Goal: Task Accomplishment & Management: Complete application form

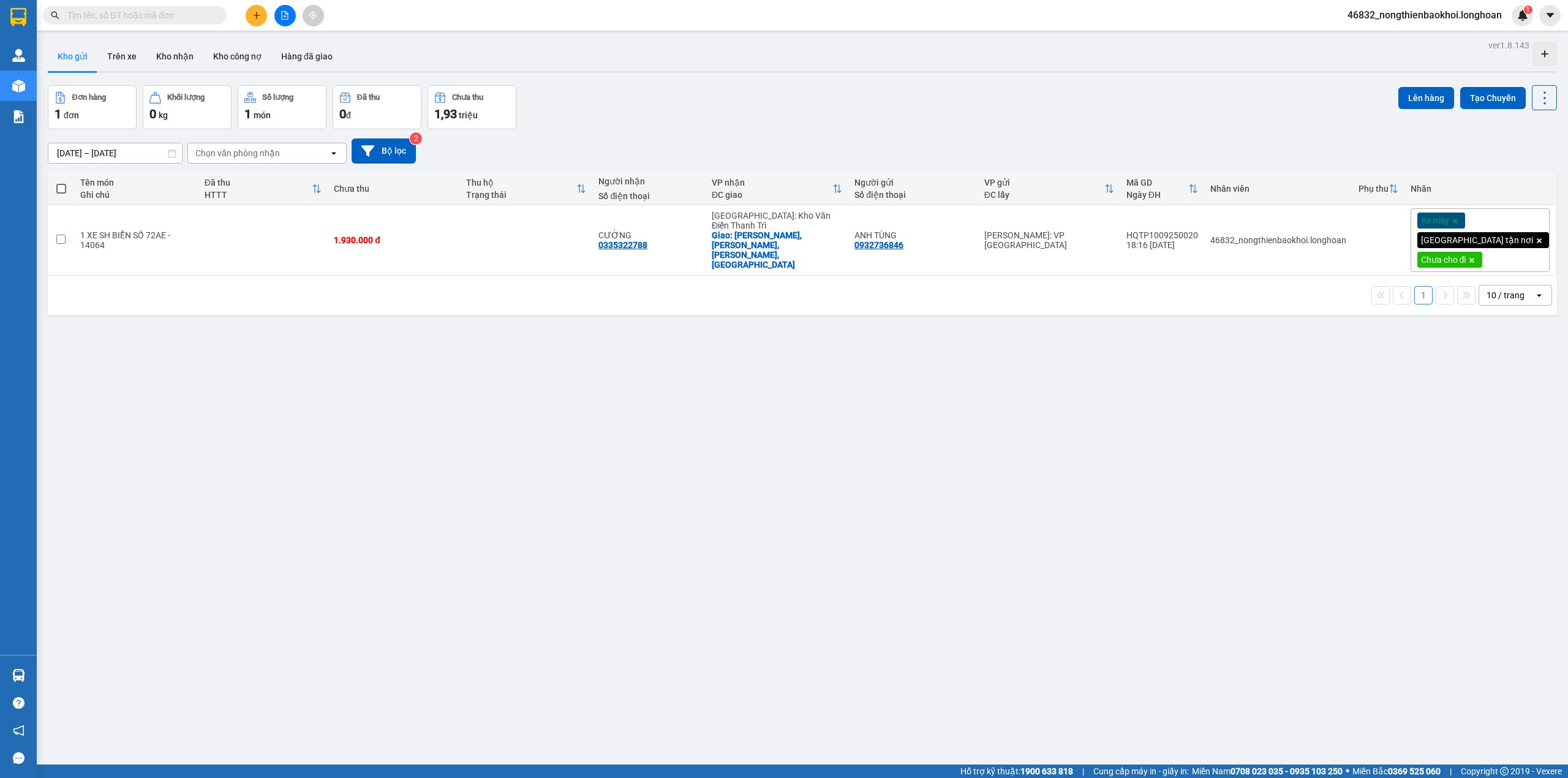
click at [504, 416] on div "ver 1.8.143 Kho gửi Trên xe Kho nhận Kho công nợ Hàng đã giao Đơn hàng 1 đơn Kh…" at bounding box center [803, 426] width 1519 height 778
click at [653, 111] on div "Đơn hàng 1 đơn Khối lượng 0 kg Số lượng 1 món Đã thu 0 đ Chưa thu 1,93 triệu Lê…" at bounding box center [803, 107] width 1510 height 44
click at [521, 451] on div "ver 1.8.143 Kho gửi Trên xe Kho nhận Kho công nợ Hàng đã giao Đơn hàng 1 đơn Kh…" at bounding box center [803, 426] width 1519 height 778
click at [260, 11] on icon "plus" at bounding box center [257, 15] width 9 height 9
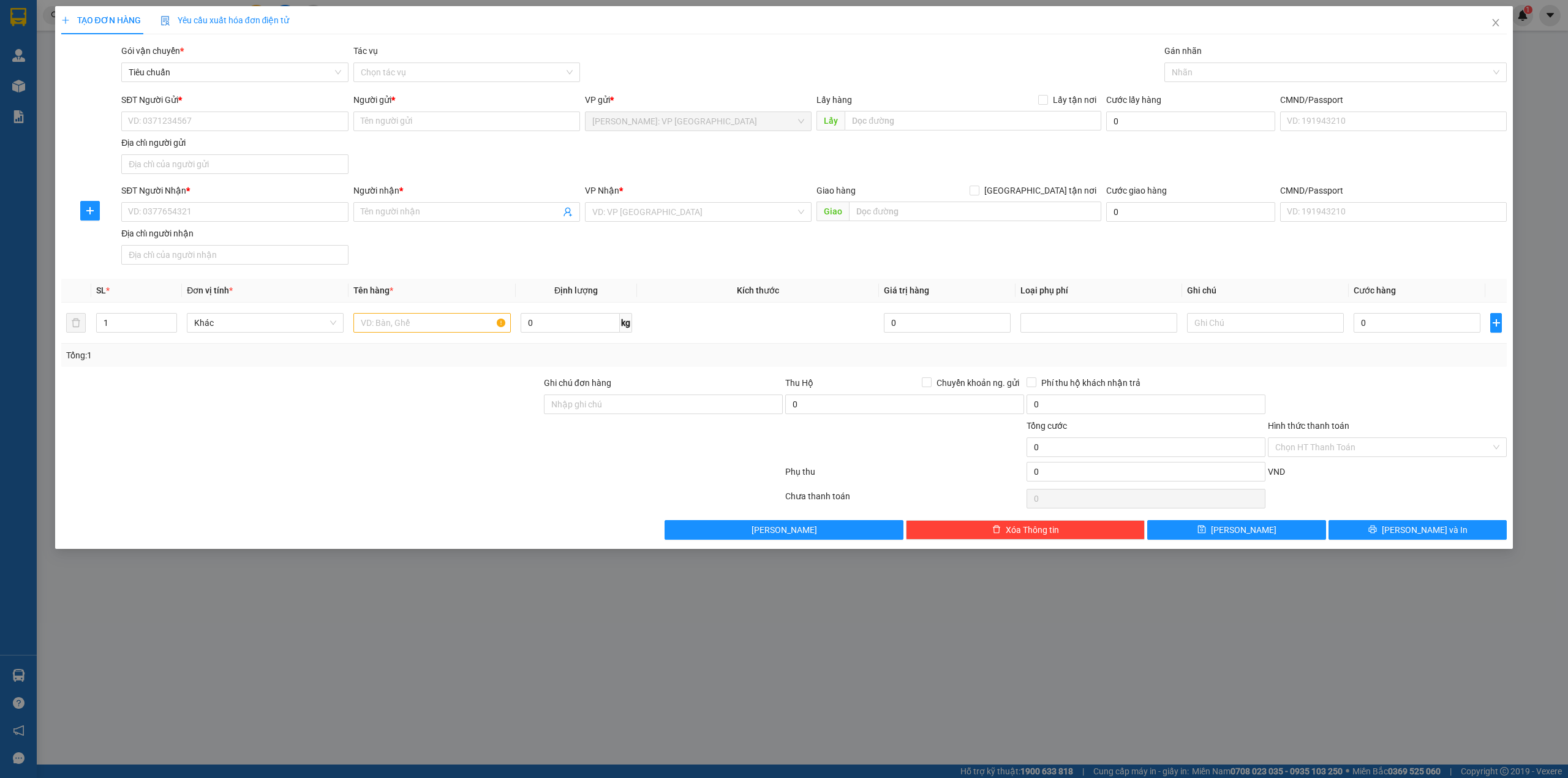
click at [473, 158] on div "SĐT Người Gửi * VD: 0371234567 Người gửi * Tên người gửi VP gửi * [GEOGRAPHIC_D…" at bounding box center [814, 136] width 1390 height 86
click at [463, 158] on div "SĐT Người Gửi * VD: 0371234567 Người gửi * Tên người gửi VP gửi * [GEOGRAPHIC_D…" at bounding box center [814, 136] width 1390 height 86
click at [417, 454] on div at bounding box center [301, 440] width 483 height 43
click at [407, 256] on div "SĐT Người Nhận * VD: 0377654321 Người nhận * Tên người nhận VP Nhận * VD: VP [G…" at bounding box center [814, 227] width 1390 height 86
click at [437, 444] on div at bounding box center [301, 440] width 483 height 43
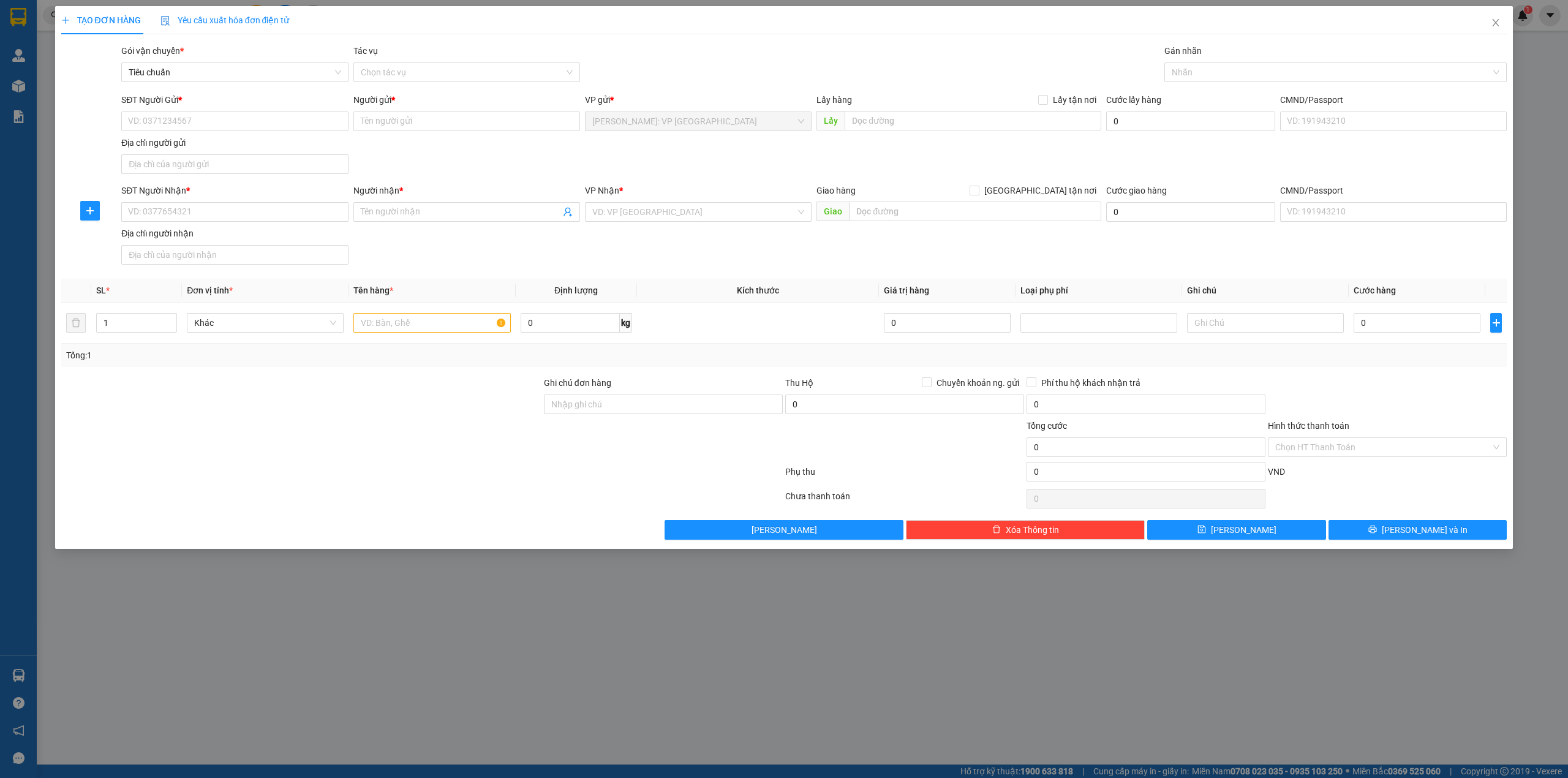
click at [425, 258] on div "SĐT Người Nhận * VD: 0377654321 Người nhận * Tên người nhận VP Nhận * VD: VP [G…" at bounding box center [814, 227] width 1390 height 86
click at [397, 328] on input "text" at bounding box center [432, 322] width 157 height 19
type input "1 thùng xốp trắng (thủy sinh)"
click at [488, 257] on div "SĐT Người Nhận * VD: 0377654321 Người nhận * Tên người nhận VP Nhận * VD: VP [G…" at bounding box center [814, 227] width 1390 height 86
drag, startPoint x: 489, startPoint y: 260, endPoint x: 542, endPoint y: 275, distance: 55.1
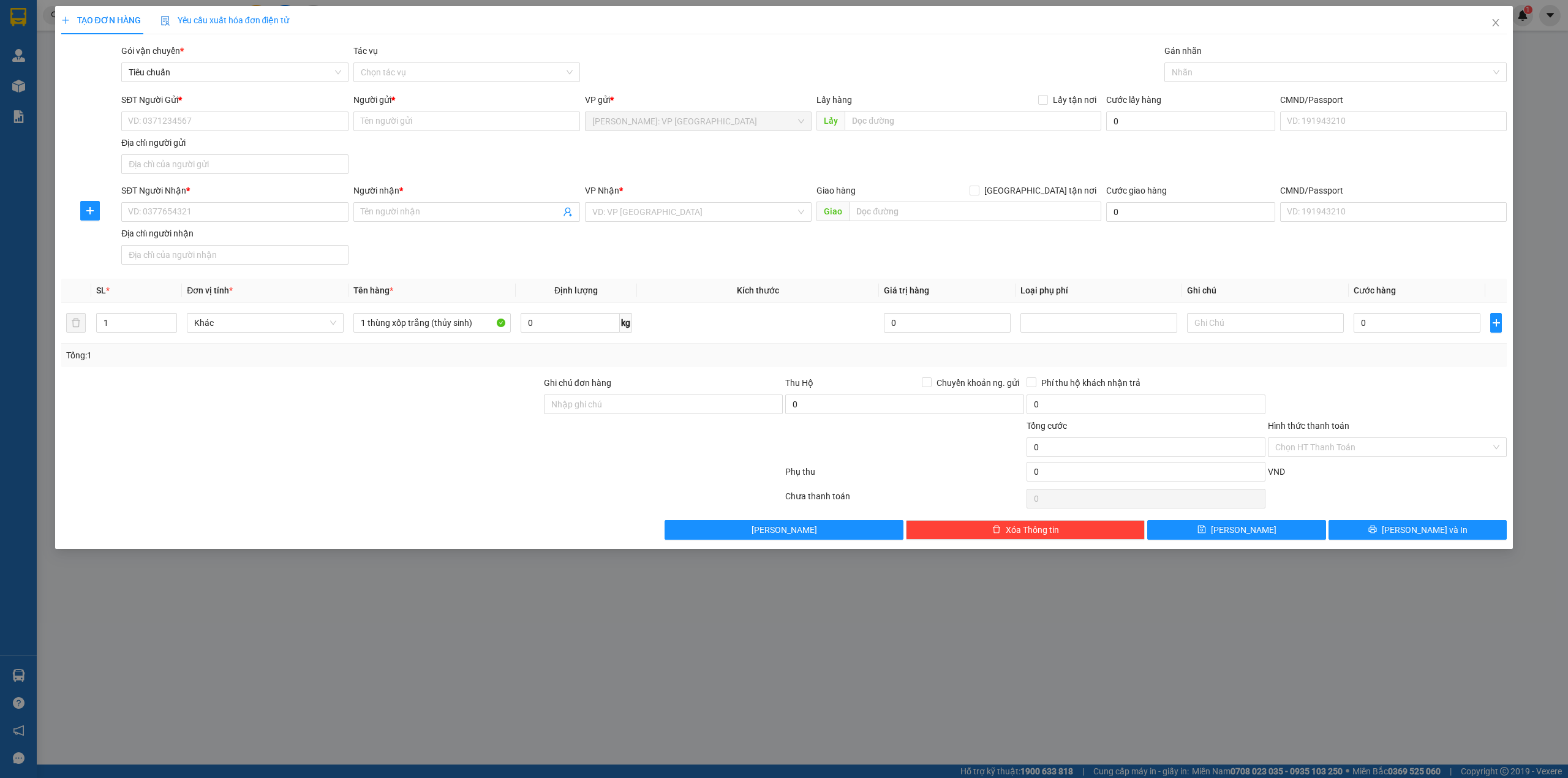
click at [489, 261] on div "SĐT Người Nhận * VD: 0377654321 Người nhận * Tên người nhận VP Nhận * VD: VP [G…" at bounding box center [814, 227] width 1390 height 86
drag, startPoint x: 429, startPoint y: 431, endPoint x: 444, endPoint y: 432, distance: 15.0
click at [444, 432] on div at bounding box center [301, 440] width 483 height 43
drag, startPoint x: 627, startPoint y: 414, endPoint x: 540, endPoint y: 427, distance: 88.0
click at [627, 414] on input "Ghi chú đơn hàng" at bounding box center [663, 404] width 239 height 19
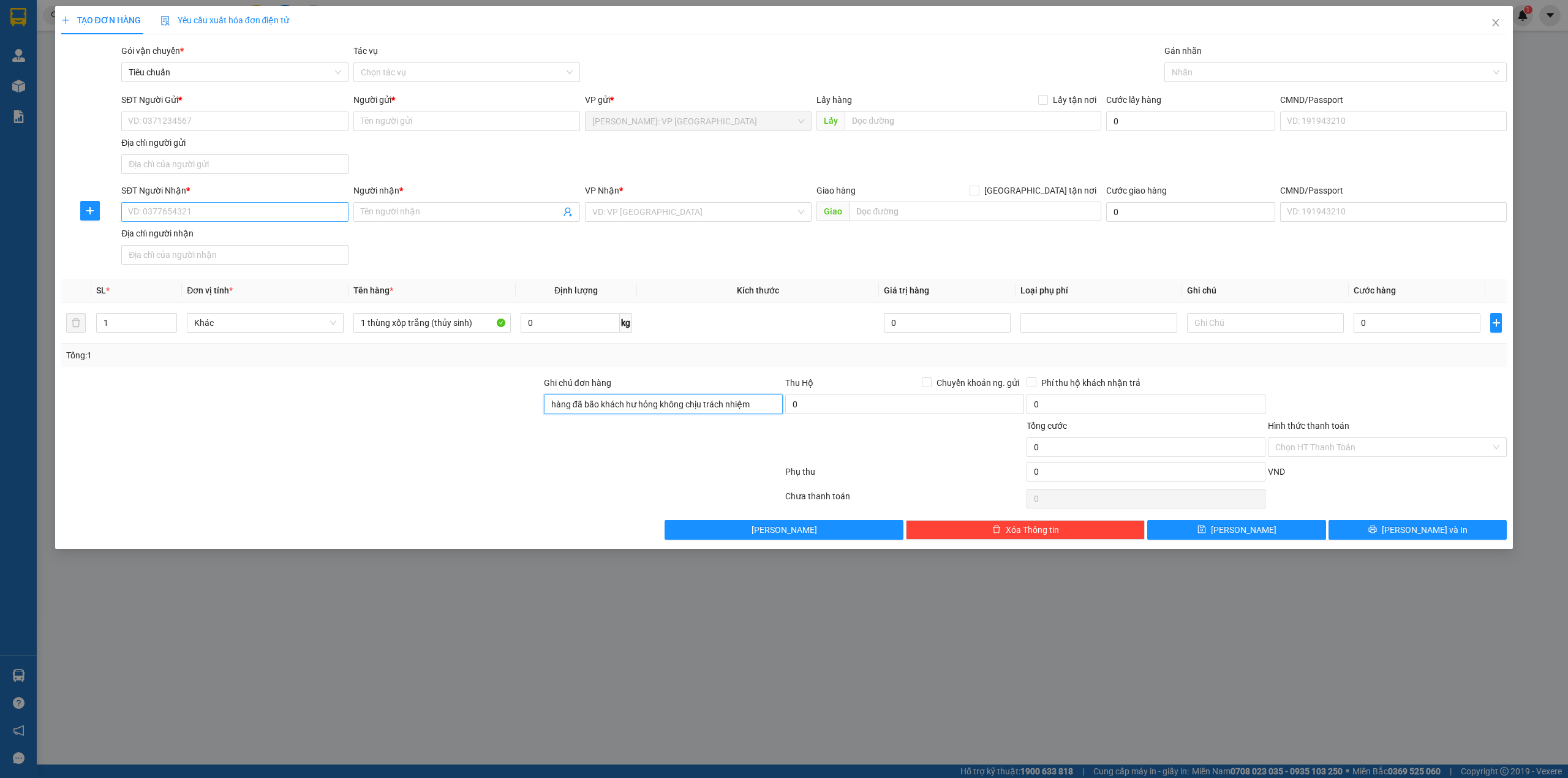
type input "hàng đã bão khách hư hỏng không chịu trách nhiệm"
click at [244, 211] on input "SĐT Người Nhận *" at bounding box center [235, 211] width 227 height 19
click at [173, 216] on input "SĐT Người Nhận *" at bounding box center [235, 211] width 227 height 19
type input "0948228855"
click at [381, 216] on input "Người nhận *" at bounding box center [461, 212] width 200 height 14
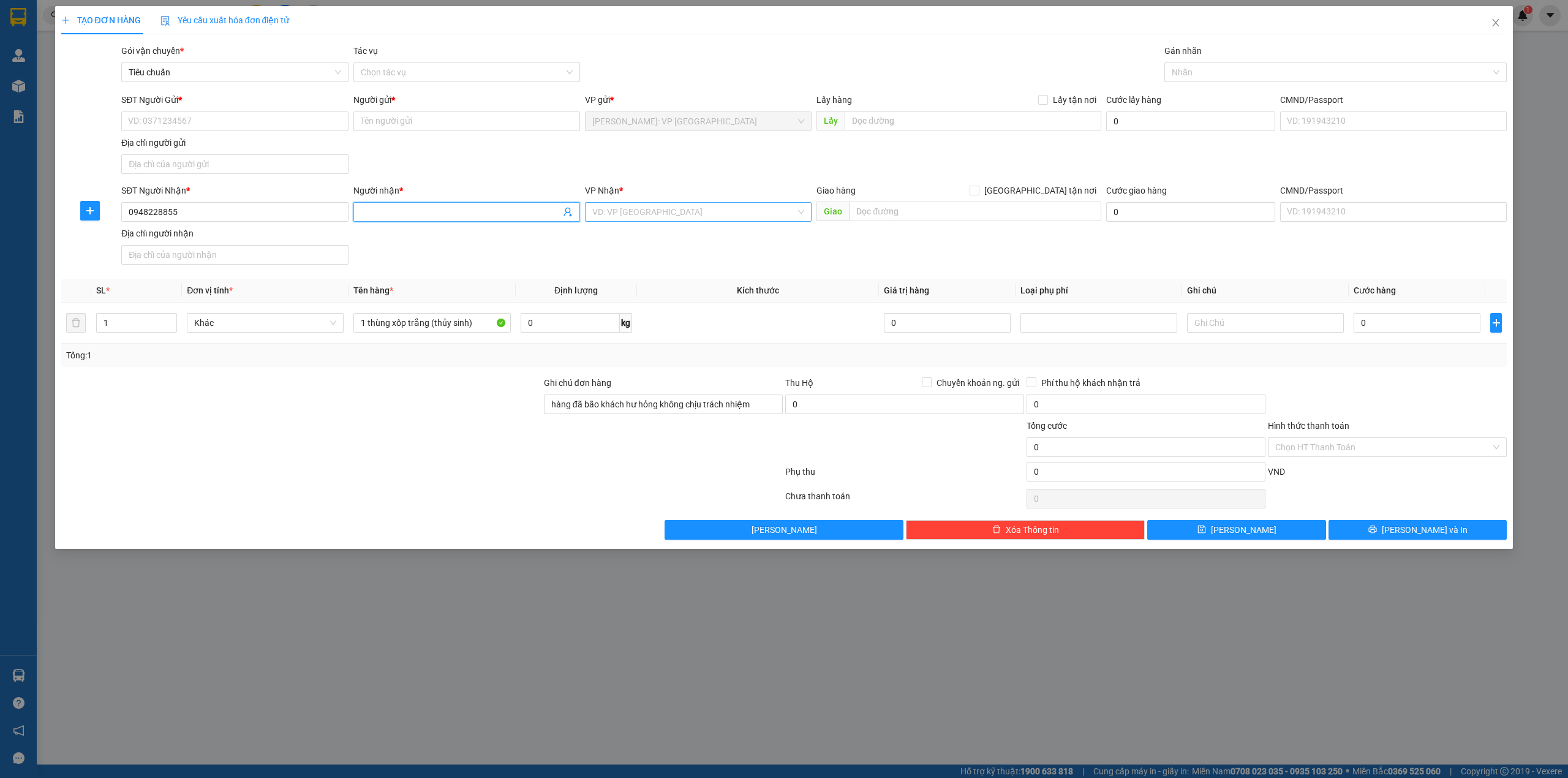
click at [703, 209] on input "search" at bounding box center [693, 212] width 203 height 19
type input "nghệ"
drag, startPoint x: 724, startPoint y: 236, endPoint x: 900, endPoint y: 226, distance: 176.3
click at [728, 236] on div "Nghệ An" at bounding box center [698, 237] width 212 height 14
click at [905, 214] on input "text" at bounding box center [975, 211] width 253 height 19
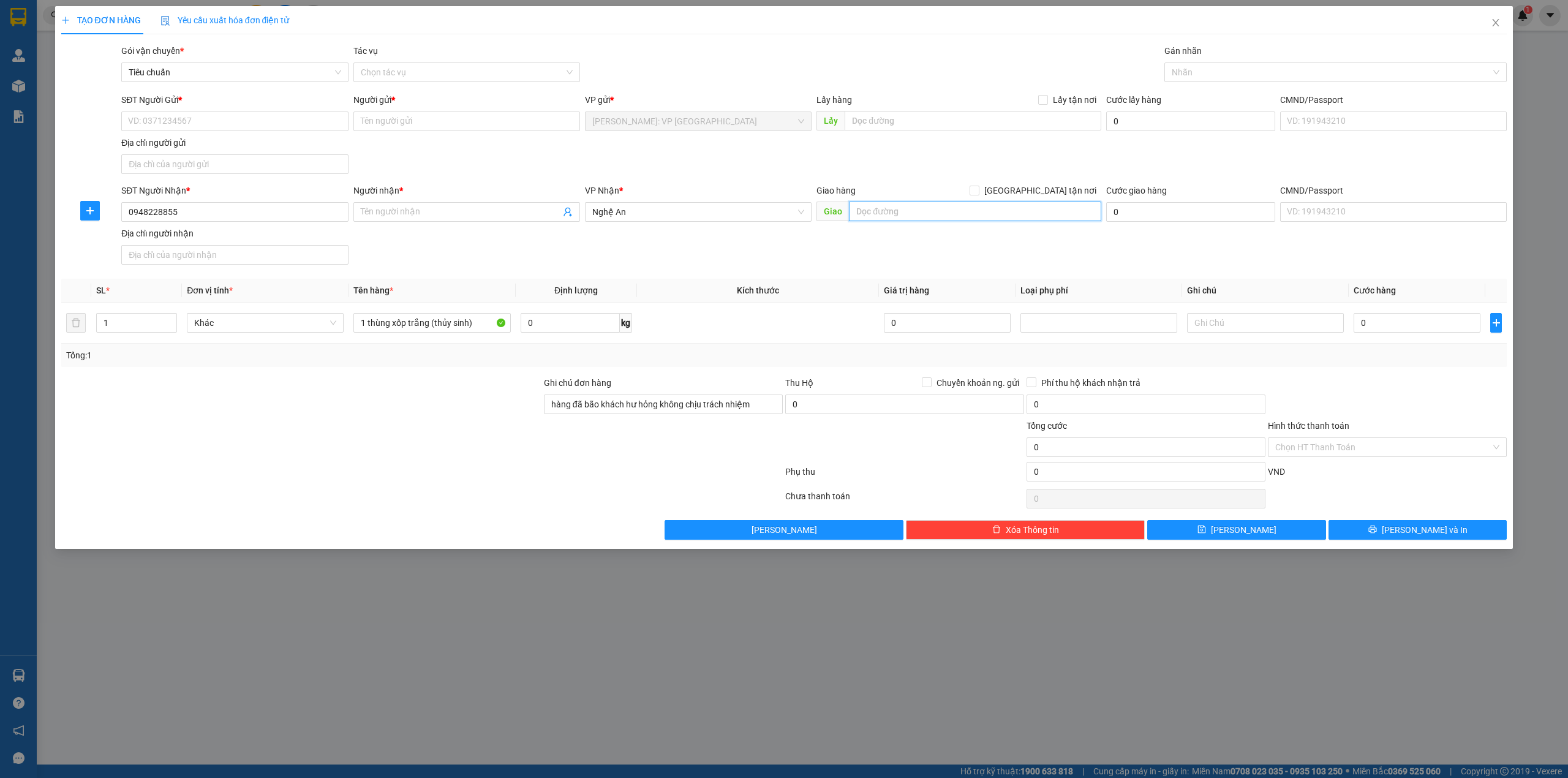
click at [905, 214] on input "text" at bounding box center [975, 211] width 253 height 19
click at [941, 208] on input "diễn châu nghệ an- ql1A" at bounding box center [975, 211] width 253 height 19
type input "diễn châu nghệ an- QL1A"
click at [1047, 193] on span "[GEOGRAPHIC_DATA] tận nơi" at bounding box center [1040, 190] width 122 height 14
click at [978, 193] on input "[GEOGRAPHIC_DATA] tận nơi" at bounding box center [974, 190] width 9 height 9
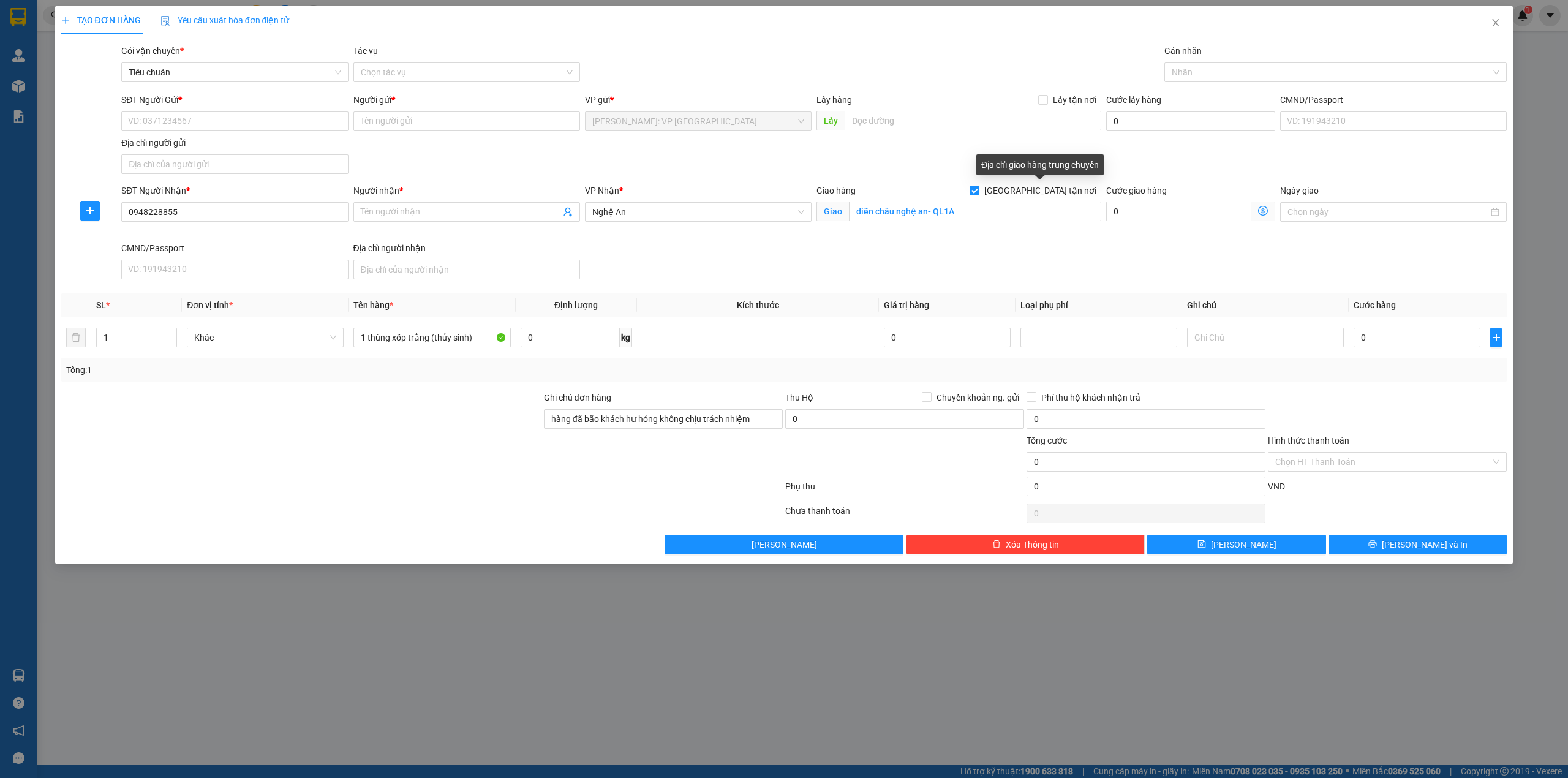
click at [979, 193] on span at bounding box center [974, 190] width 10 height 10
click at [978, 193] on input "[GEOGRAPHIC_DATA] tận nơi" at bounding box center [974, 190] width 9 height 9
checkbox input "false"
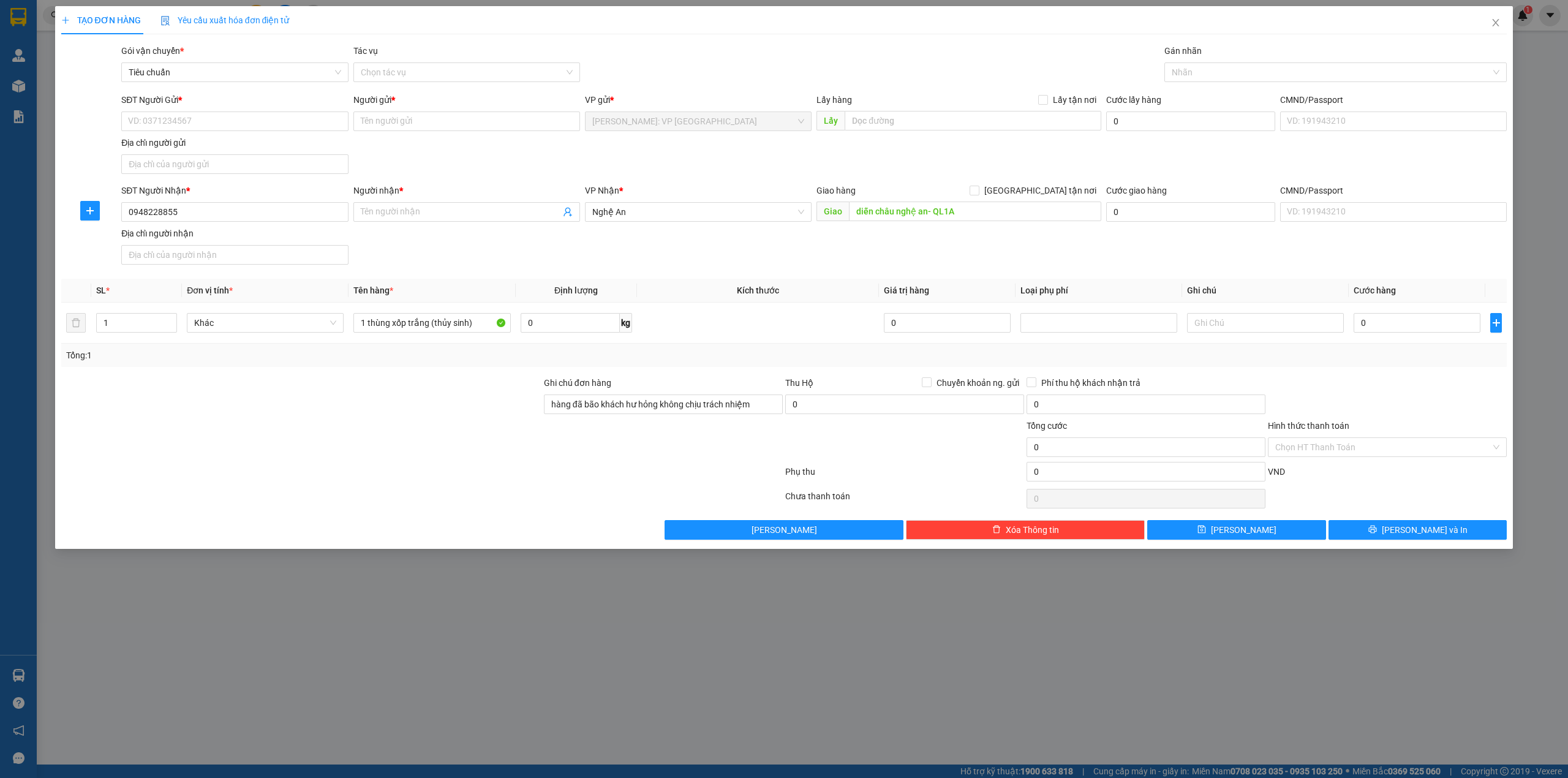
click at [588, 277] on div "Transit Pickup Surcharge Ids Transit Deliver Surcharge Ids Transit Deliver Surc…" at bounding box center [785, 292] width 1447 height 496
click at [402, 213] on input "Người nhận *" at bounding box center [461, 212] width 200 height 14
type input "[PERSON_NAME]"
click at [253, 118] on input "SĐT Người Gửi *" at bounding box center [235, 121] width 227 height 19
type input "0931772459"
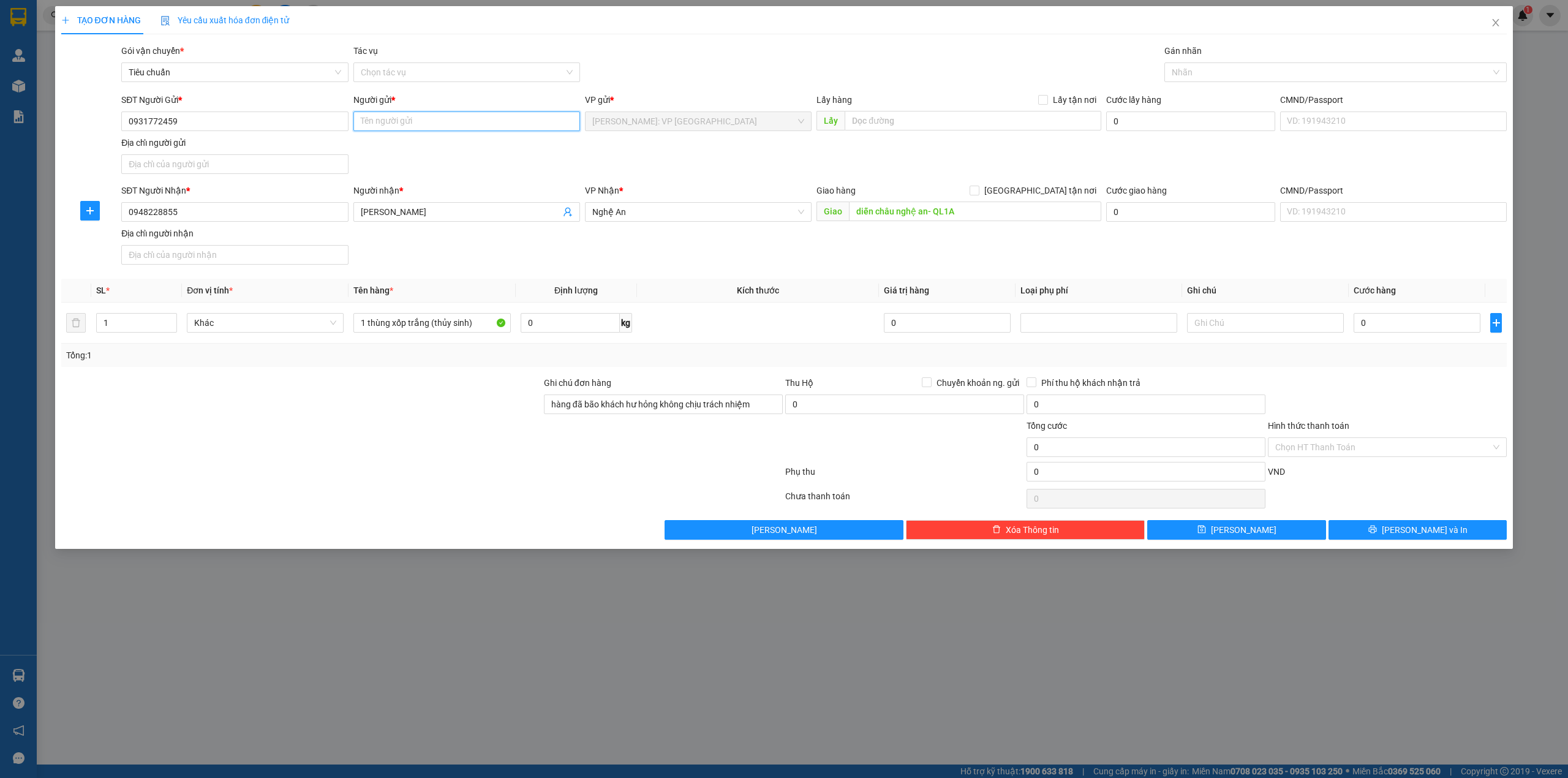
click at [424, 115] on input "Người gửi *" at bounding box center [467, 121] width 227 height 19
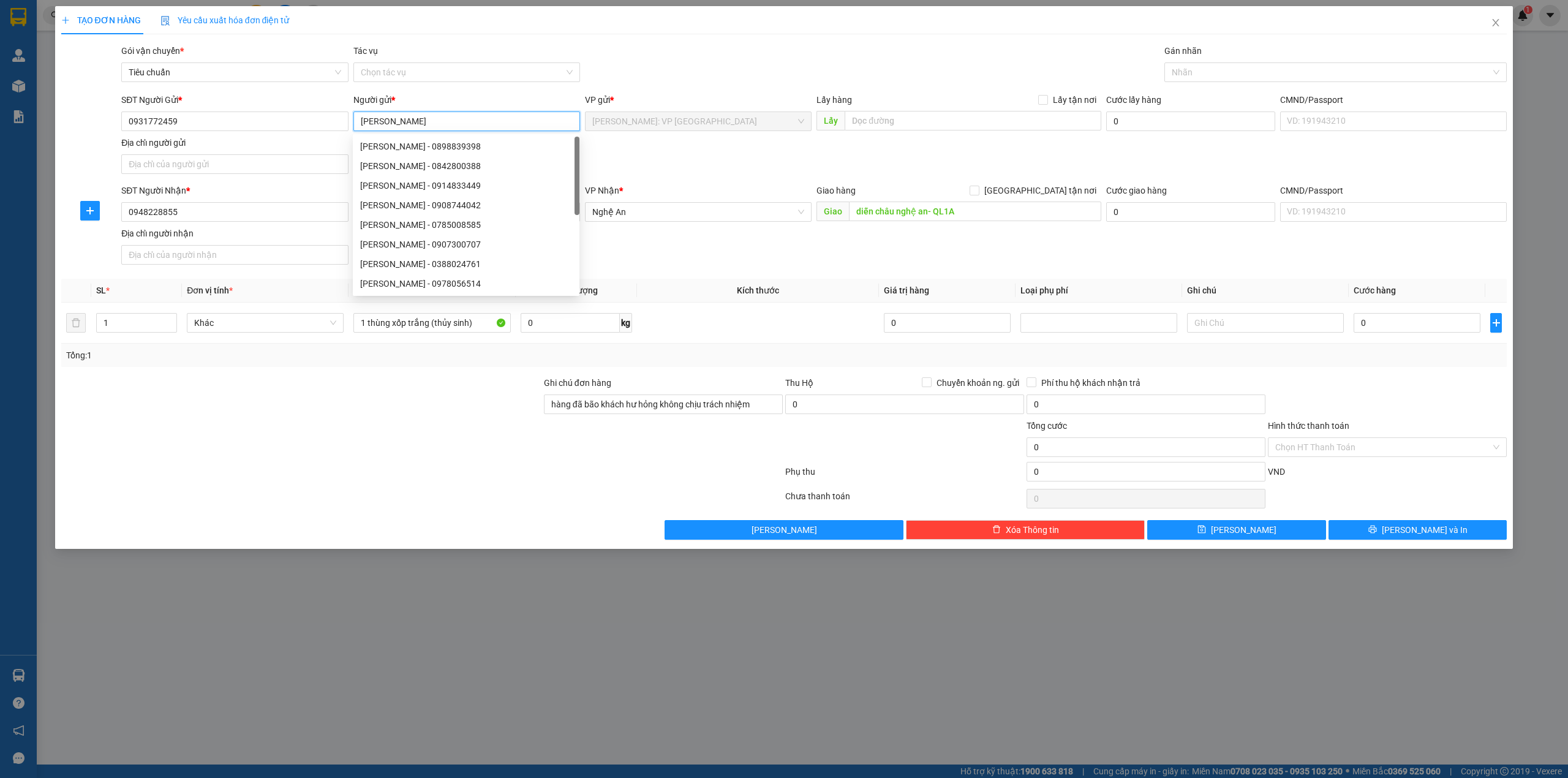
type input "[PERSON_NAME]"
click at [762, 172] on div "SĐT Người Gửi * 0931772459 Người gửi * ANH VŨ VP gửi * [GEOGRAPHIC_DATA]: VP [G…" at bounding box center [814, 136] width 1390 height 86
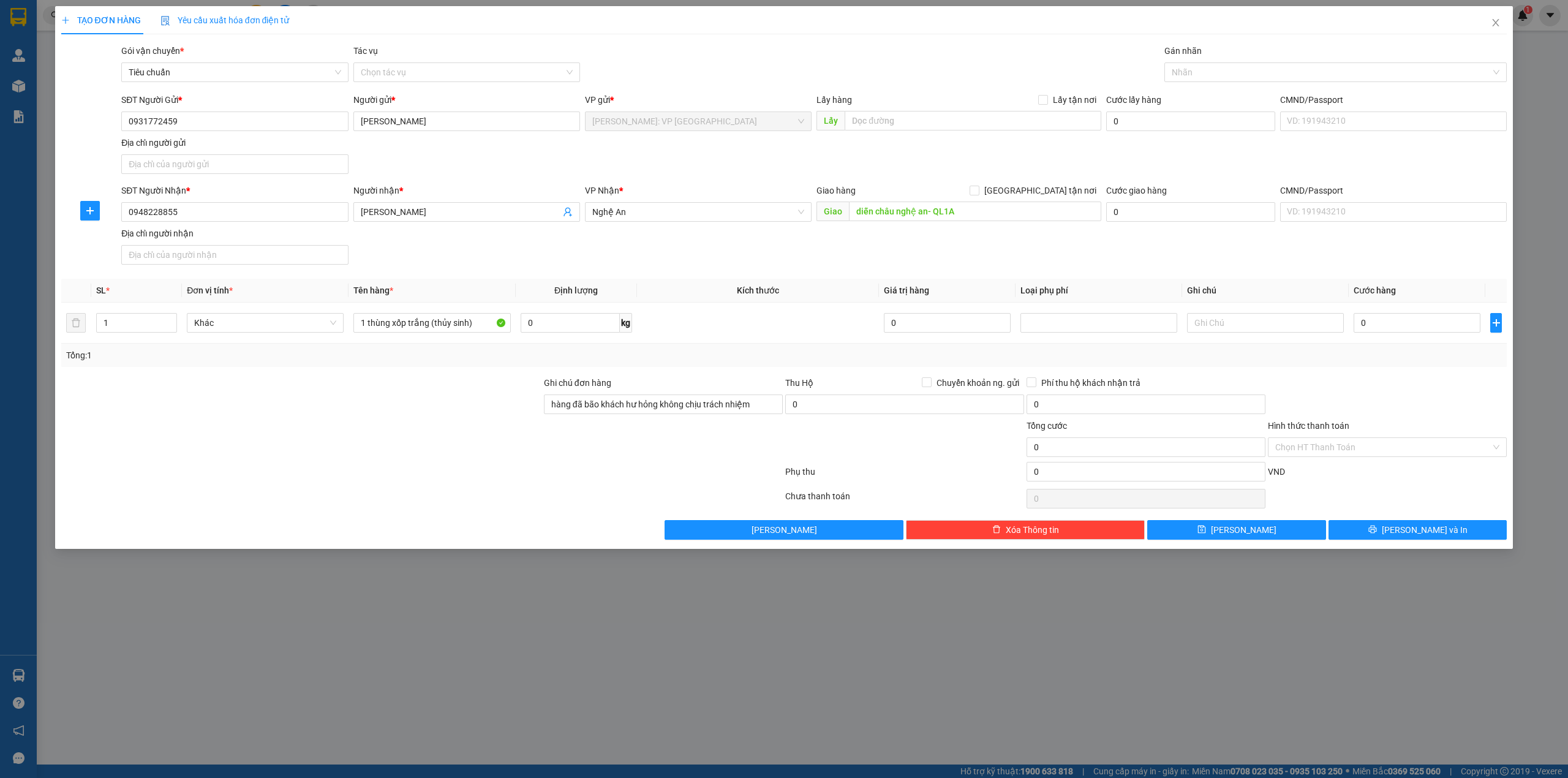
drag, startPoint x: 1284, startPoint y: 252, endPoint x: 1480, endPoint y: 362, distance: 224.8
click at [1290, 258] on div "SĐT Người Nhận * 0948228855 Người nhận * PHẠM ĐẠI VIỆT VP Nhận * Nghệ An Giao h…" at bounding box center [814, 227] width 1390 height 86
click at [1431, 329] on input "0" at bounding box center [1417, 322] width 127 height 19
type input "7"
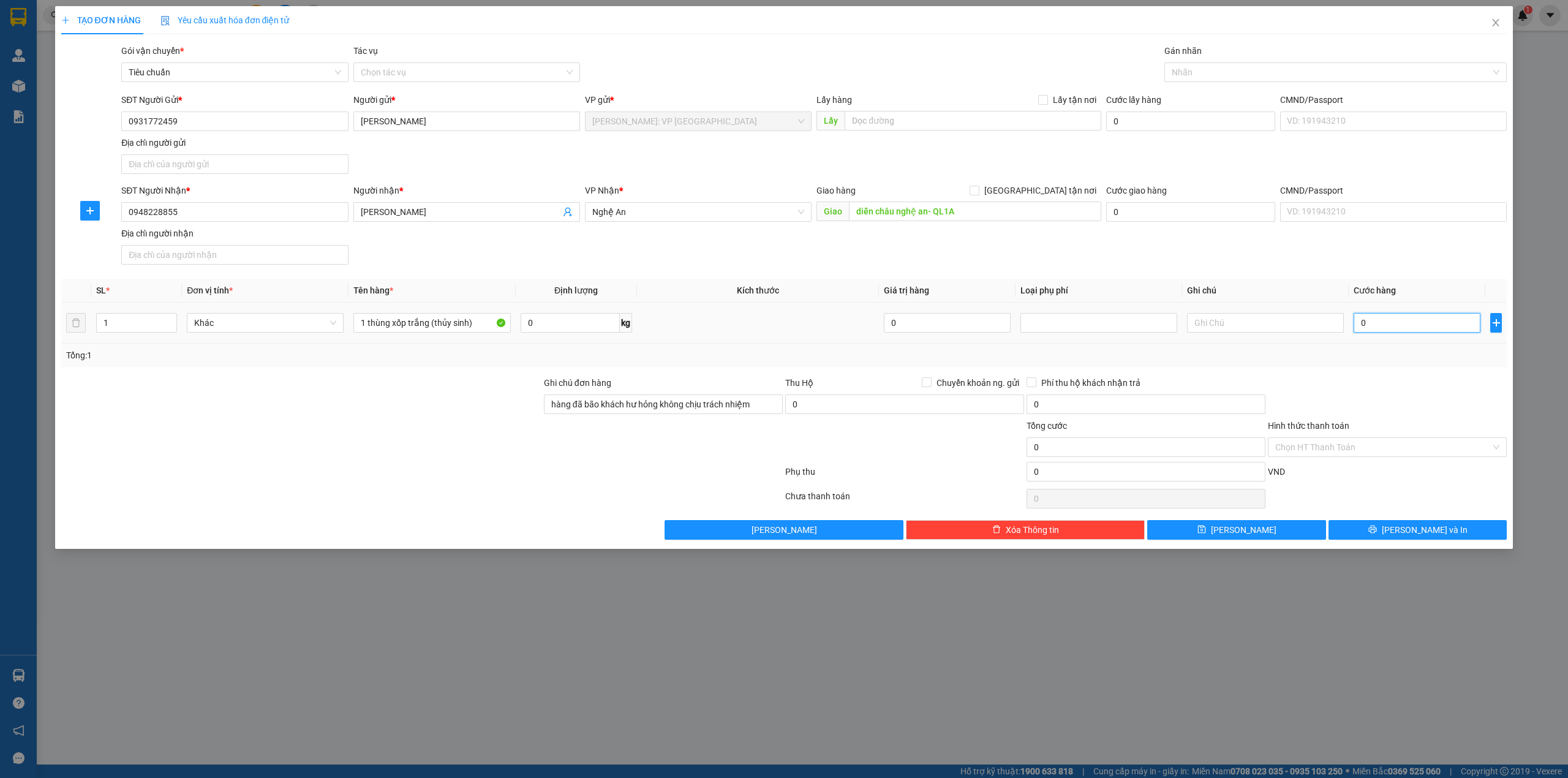
type input "7"
type input "70"
type input "700"
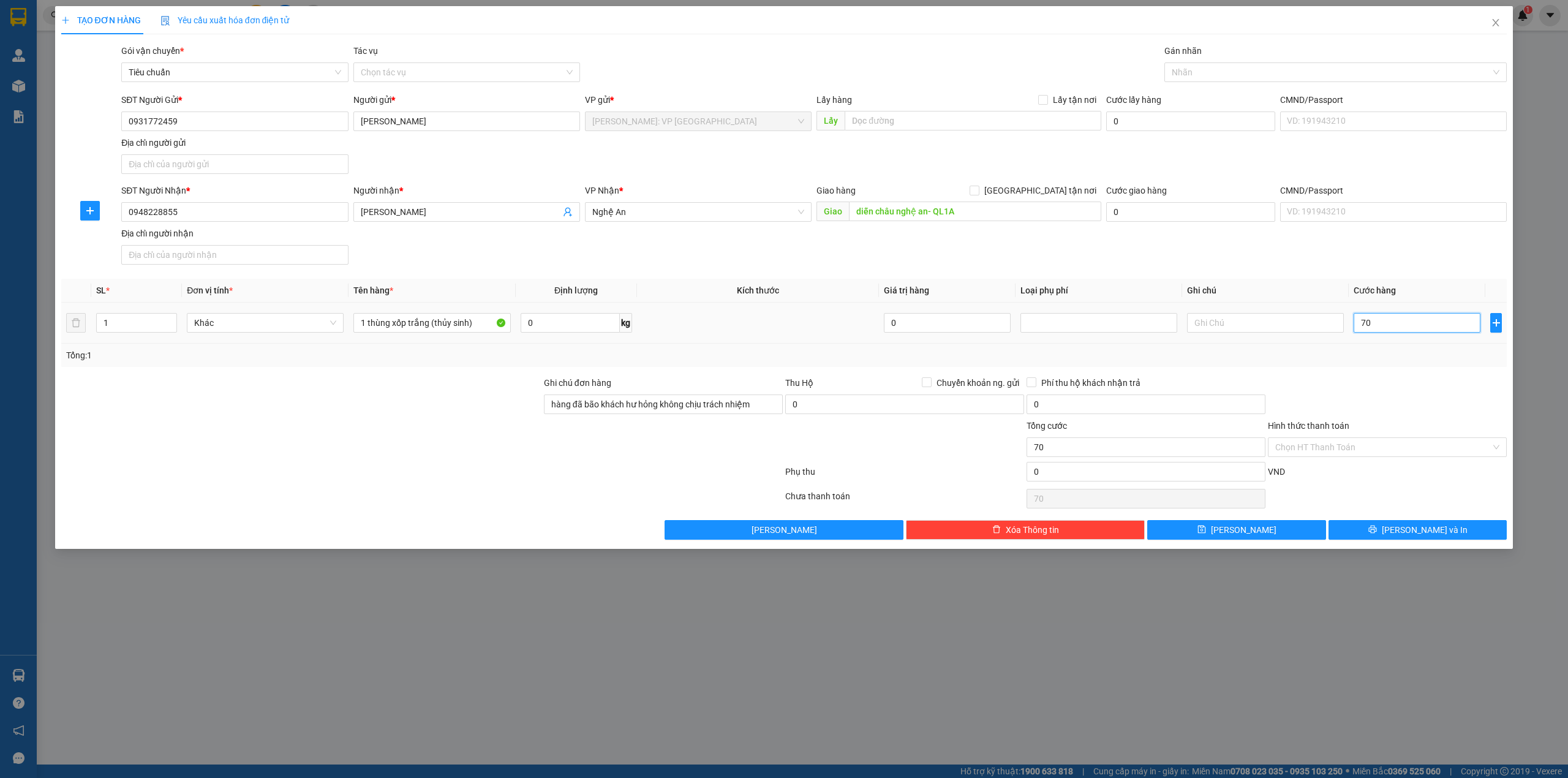
type input "700"
type input "7.000"
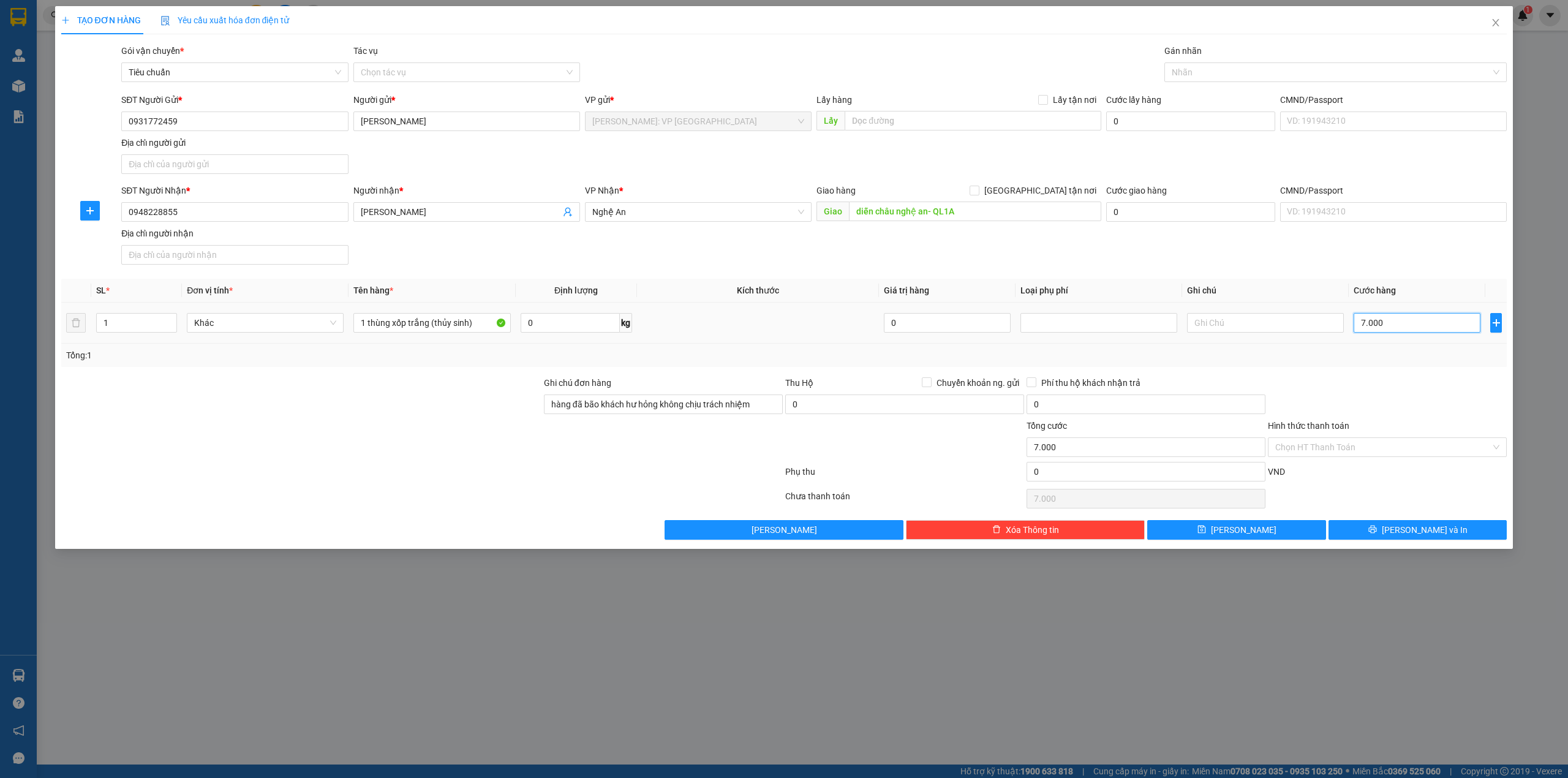
type input "70.000"
click at [410, 421] on div at bounding box center [301, 440] width 483 height 43
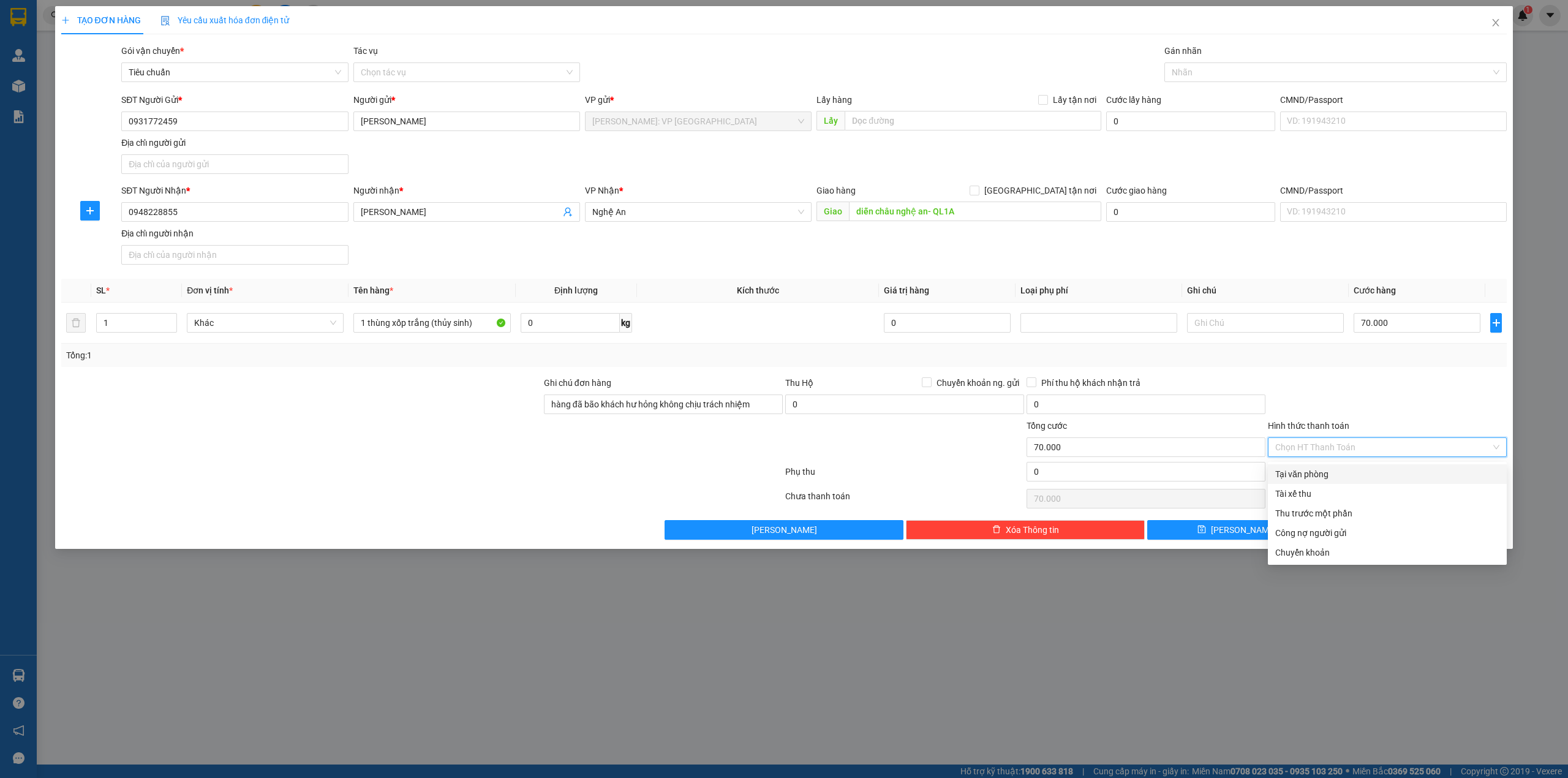
click at [1325, 452] on input "Hình thức thanh toán" at bounding box center [1383, 447] width 215 height 19
click at [1319, 469] on div "Tại văn phòng" at bounding box center [1388, 474] width 224 height 14
type input "0"
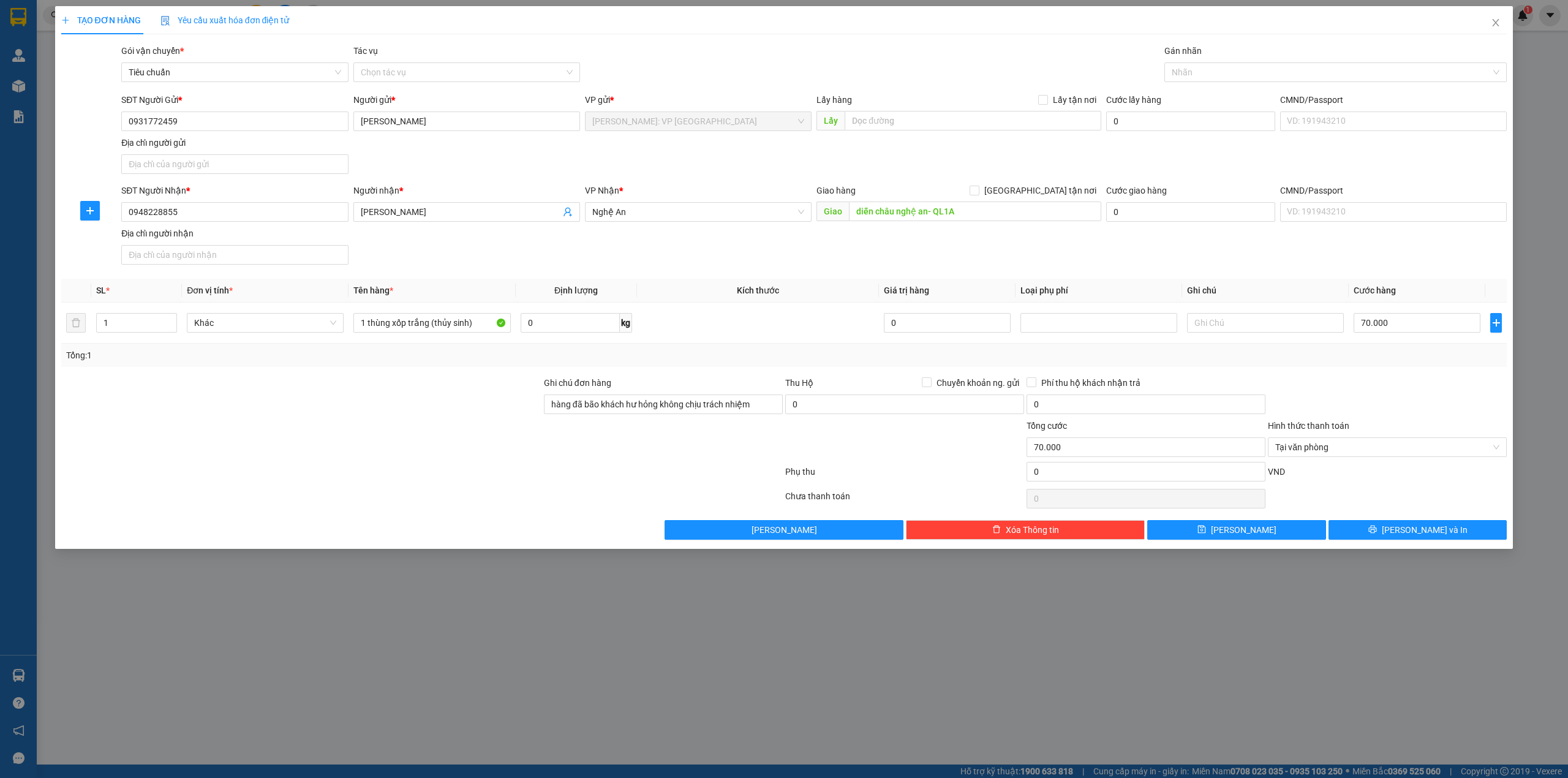
drag, startPoint x: 1334, startPoint y: 382, endPoint x: 1343, endPoint y: 468, distance: 86.5
click at [1334, 381] on div at bounding box center [1388, 397] width 241 height 43
click at [1363, 527] on button "[PERSON_NAME] và In" at bounding box center [1418, 529] width 179 height 19
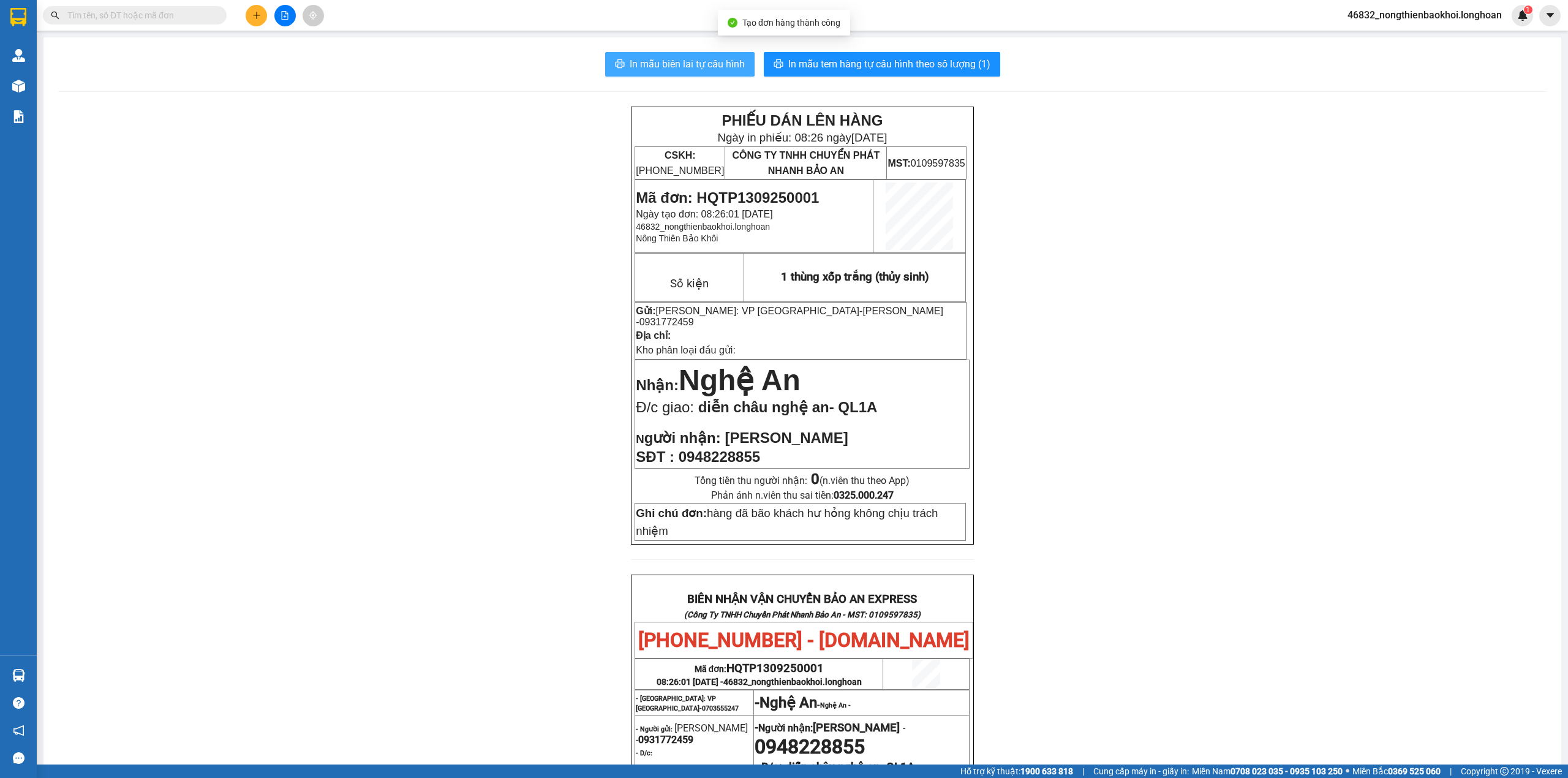
click at [688, 74] on button "In mẫu biên lai tự cấu hình" at bounding box center [680, 64] width 150 height 24
click at [874, 71] on span "In mẫu tem hàng tự cấu hình theo số lượng (1)" at bounding box center [889, 63] width 202 height 15
click at [506, 462] on div "PHIẾU DÁN LÊN HÀNG Ngày in phiếu: 08:30 [DATE] CSKH: [PHONE_NUMBER] CÔNG TY TNH…" at bounding box center [803, 625] width 1489 height 1038
